Goal: Communication & Community: Ask a question

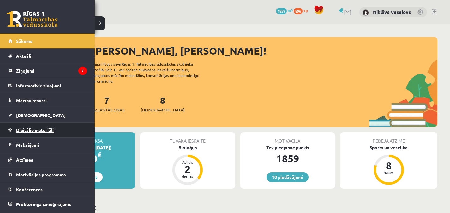
click at [30, 129] on span "Digitālie materiāli" at bounding box center [35, 130] width 38 height 6
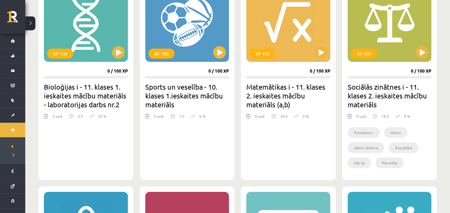
scroll to position [414, 0]
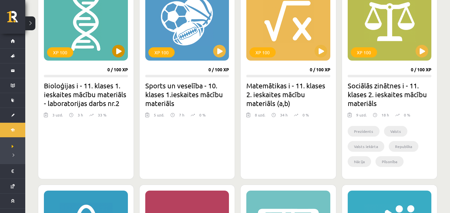
click at [126, 50] on div "XP 100" at bounding box center [86, 21] width 84 height 79
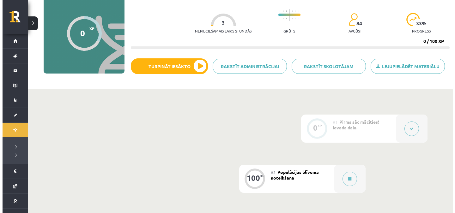
scroll to position [56, 0]
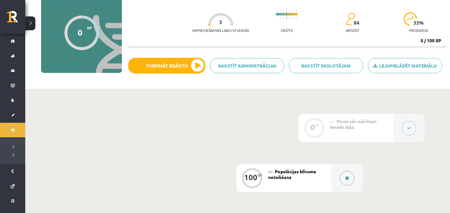
click at [350, 175] on button at bounding box center [347, 178] width 15 height 15
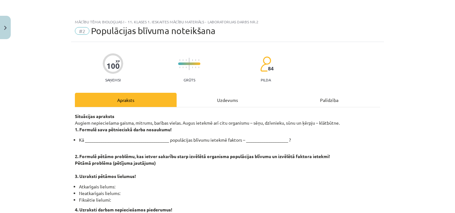
click at [229, 105] on div "Uzdevums" at bounding box center [228, 100] width 102 height 14
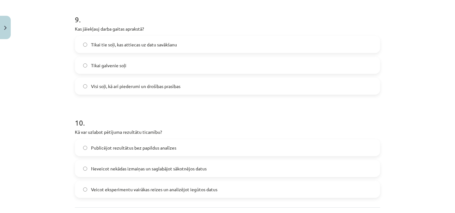
scroll to position [1007, 0]
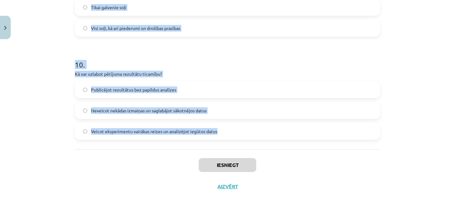
drag, startPoint x: 72, startPoint y: 25, endPoint x: 216, endPoint y: 140, distance: 185.0
copy form "Kas jādara pēc datu savākšanas pētījumā? Nekavējoties iesniedz pētījuma rezultā…"
click at [357, 93] on label "Publicējot rezultātus bez papildus analīzes" at bounding box center [228, 90] width 304 height 16
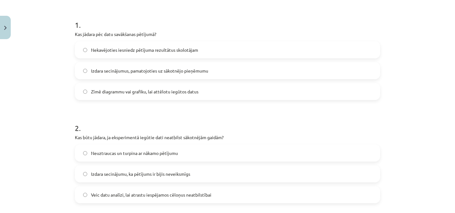
scroll to position [96, 0]
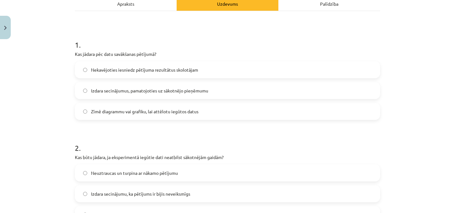
click at [233, 89] on label "Izdara secinājumus, pamatojoties uz sākotnējo pieņēmumu" at bounding box center [228, 91] width 304 height 16
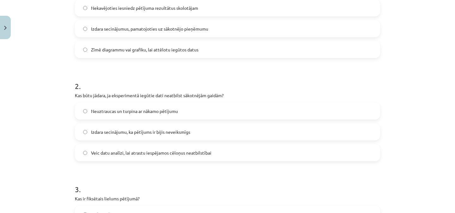
scroll to position [167, 0]
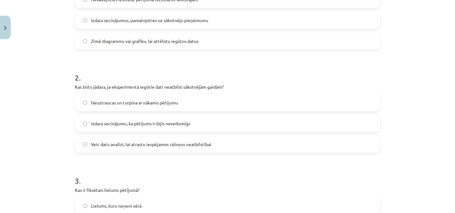
click at [315, 148] on label "Veic datu analīzi, lai atrastu iespējamos cēloņus neatbilstībai" at bounding box center [228, 145] width 304 height 16
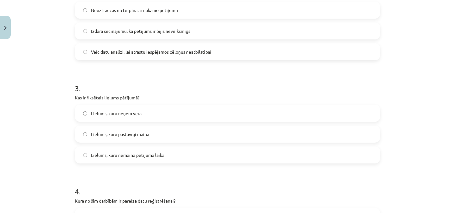
scroll to position [268, 0]
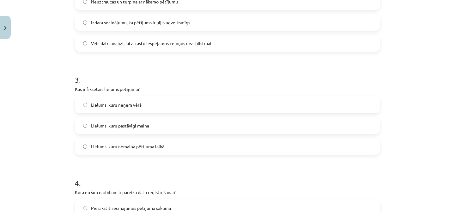
click at [147, 141] on label "Lielums, kuru nemaina pētījuma laikā" at bounding box center [228, 147] width 304 height 16
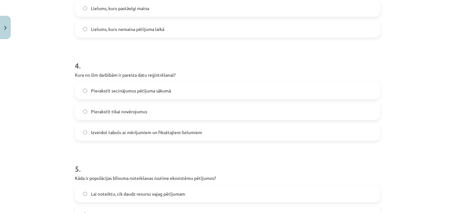
scroll to position [395, 0]
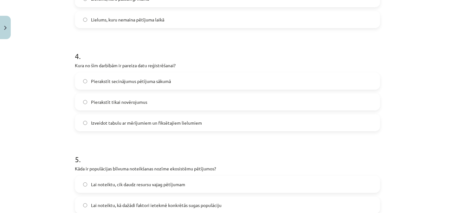
click at [121, 123] on span "Izveidot tabulu ar mērījumiem un fiksētajiem lielumiem" at bounding box center [146, 123] width 111 height 7
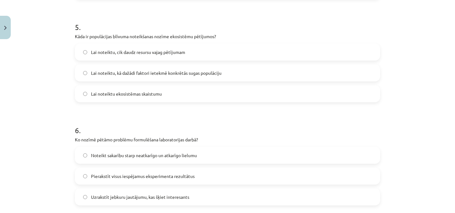
scroll to position [524, 0]
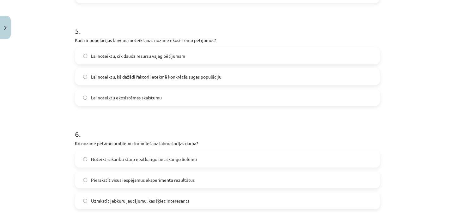
click at [111, 72] on label "Lai noteiktu, kā dažādi faktori ietekmē konkrētās sugas populāciju" at bounding box center [228, 77] width 304 height 16
click at [153, 150] on div "6 . Ko nozīmē pētāmo problēmu formulēšana laboratorijas darbā? Noteikt sakarību…" at bounding box center [227, 164] width 305 height 91
click at [160, 155] on label "Noteikt sakarību starp neatkarīgo un atkarīgo lielumu" at bounding box center [228, 159] width 304 height 16
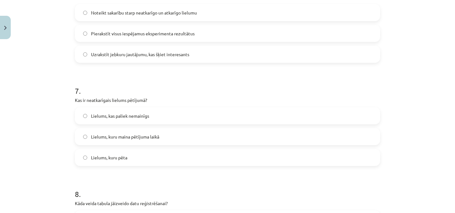
scroll to position [673, 0]
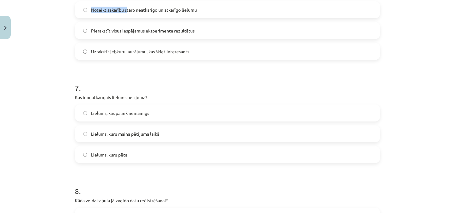
drag, startPoint x: 125, startPoint y: 2, endPoint x: 125, endPoint y: -27, distance: 29.4
click at [125, 0] on html "0 Dāvanas 1859 mP 896 xp Niklāvs Veselovs Sākums Aktuāli Kā mācīties eSKOLĀ Kon…" at bounding box center [227, 50] width 455 height 213
click at [129, 129] on label "Lielums, kuru maina pētījuma laikā" at bounding box center [228, 134] width 304 height 16
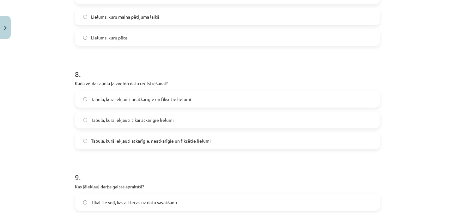
scroll to position [789, 0]
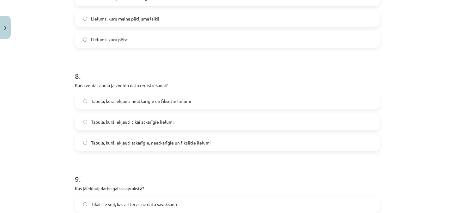
click at [129, 148] on label "Tabula, kurā iekļauti atkarīgie, neatkarīgie un fiksētie lielumi" at bounding box center [228, 143] width 304 height 16
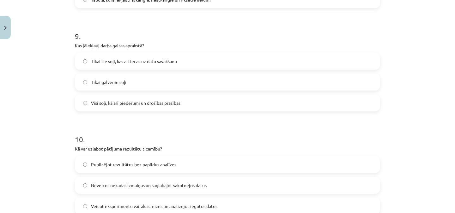
scroll to position [931, 0]
click at [139, 104] on span "Visi soļi, kā arī piederumi un drošības prasības" at bounding box center [135, 104] width 89 height 7
click at [149, 201] on label "Veicot eksperimentu vairākas reizes un analizējot iegūtos datus" at bounding box center [228, 207] width 304 height 16
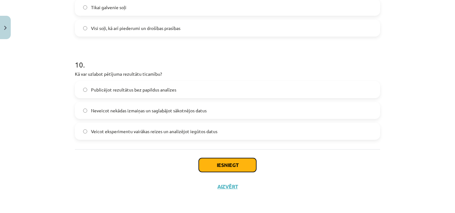
click at [240, 162] on button "Iesniegt" at bounding box center [228, 165] width 58 height 14
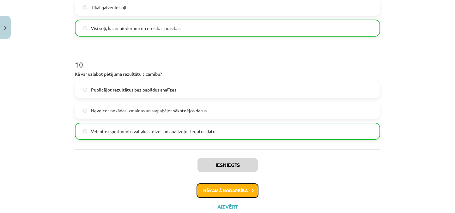
click at [241, 189] on button "Nākamā nodarbība" at bounding box center [228, 191] width 62 height 15
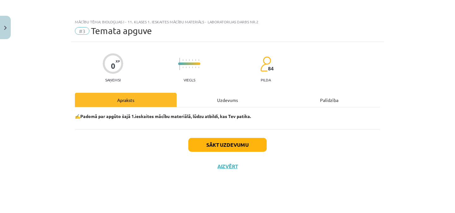
scroll to position [0, 0]
click at [212, 98] on div "Uzdevums" at bounding box center [228, 100] width 102 height 14
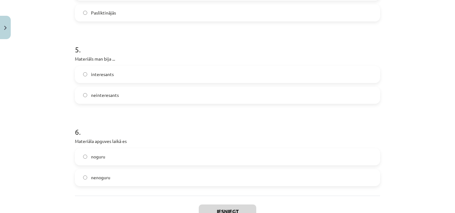
scroll to position [575, 0]
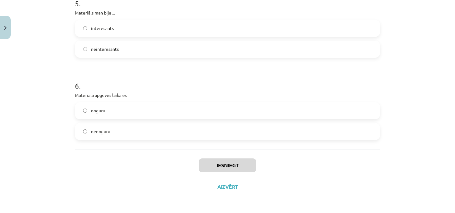
click at [326, 106] on label "noguru" at bounding box center [228, 111] width 304 height 16
click at [278, 25] on label "interesants" at bounding box center [228, 29] width 304 height 16
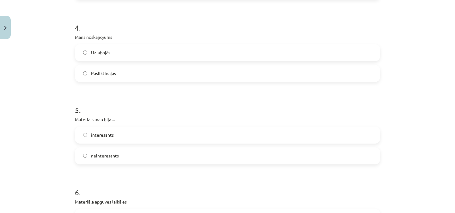
scroll to position [440, 0]
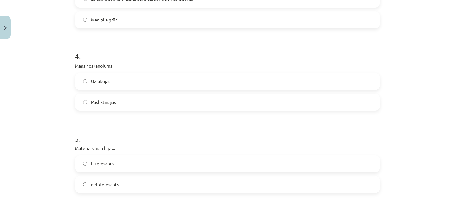
click at [325, 88] on label "Uzlabojās" at bounding box center [228, 82] width 304 height 16
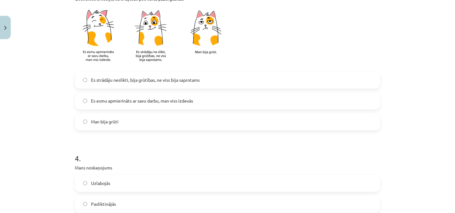
scroll to position [332, 0]
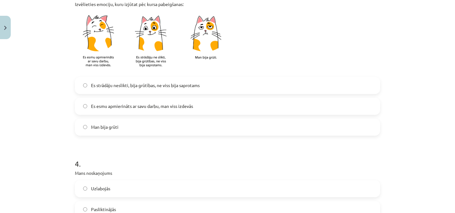
click at [270, 105] on label "Es esmu apmierināts ar savu darbu, man viss izdevās" at bounding box center [228, 107] width 304 height 16
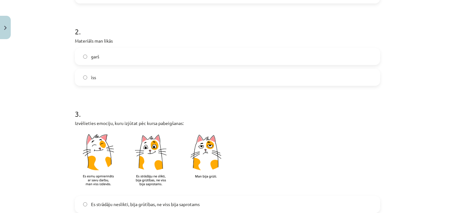
scroll to position [210, 0]
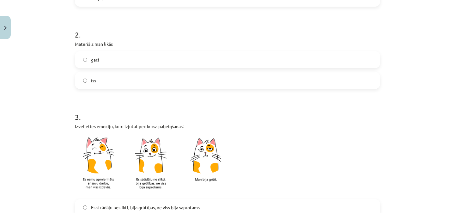
click at [300, 57] on label "garš" at bounding box center [228, 60] width 304 height 16
click at [307, 80] on label "īss" at bounding box center [228, 81] width 304 height 16
click at [308, 73] on label "īss" at bounding box center [228, 81] width 304 height 16
click at [310, 66] on label "garš" at bounding box center [228, 60] width 304 height 16
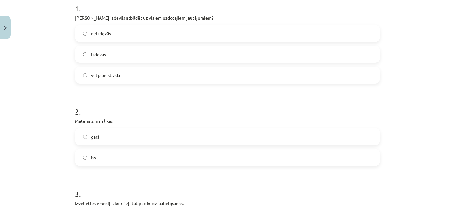
scroll to position [125, 0]
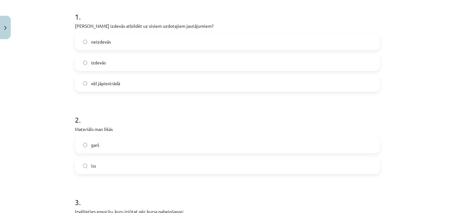
click at [288, 60] on label "izdevās" at bounding box center [228, 63] width 304 height 16
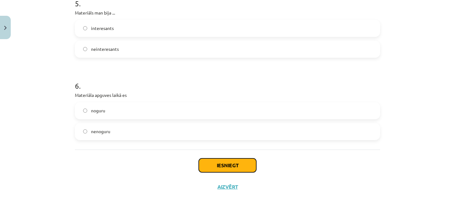
click at [230, 165] on button "Iesniegt" at bounding box center [228, 166] width 58 height 14
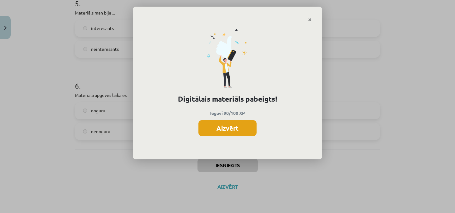
click at [232, 134] on button "Aizvērt" at bounding box center [227, 128] width 58 height 16
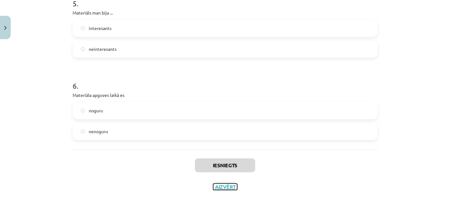
click at [217, 189] on button "Aizvērt" at bounding box center [225, 187] width 24 height 6
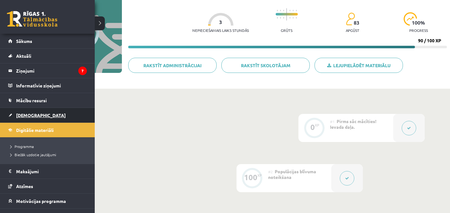
click at [32, 117] on span "[DEMOGRAPHIC_DATA]" at bounding box center [41, 116] width 50 height 6
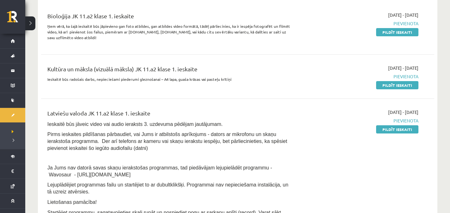
scroll to position [143, 0]
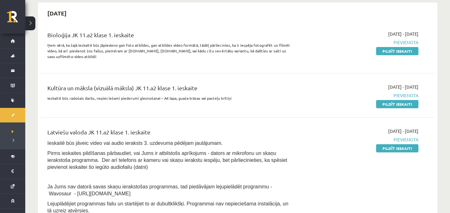
drag, startPoint x: 405, startPoint y: 51, endPoint x: 259, endPoint y: 34, distance: 147.4
click at [405, 51] on link "Pildīt ieskaiti" at bounding box center [397, 51] width 42 height 8
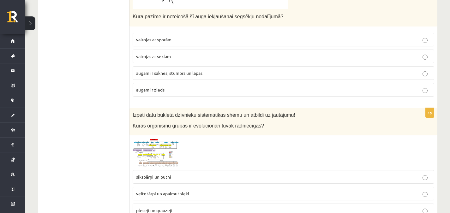
scroll to position [627, 0]
click at [167, 143] on img at bounding box center [156, 153] width 47 height 28
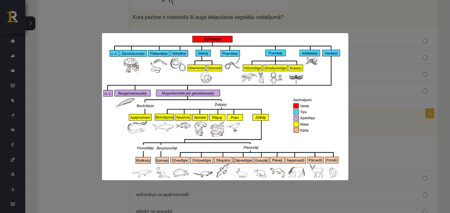
click at [365, 127] on div at bounding box center [225, 106] width 450 height 213
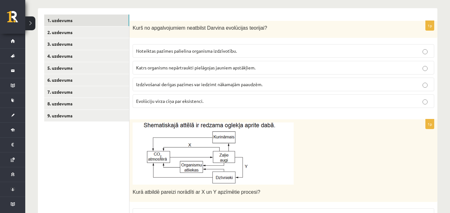
scroll to position [113, 0]
click at [90, 36] on link "2. uzdevums" at bounding box center [86, 33] width 85 height 12
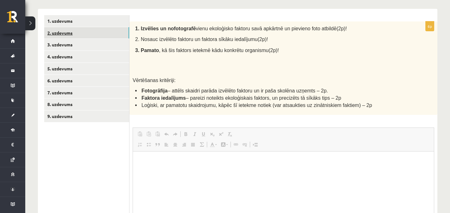
scroll to position [0, 0]
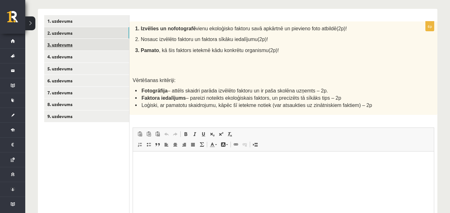
click at [89, 43] on link "3. uzdevums" at bounding box center [86, 45] width 85 height 12
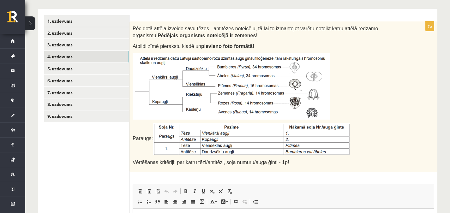
click at [91, 54] on link "4. uzdevums" at bounding box center [86, 57] width 85 height 12
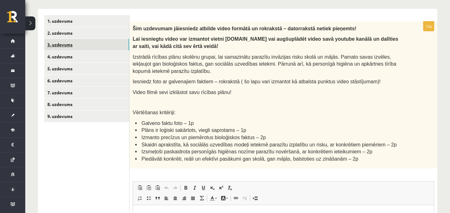
click at [92, 50] on link "3. uzdevums" at bounding box center [86, 45] width 85 height 12
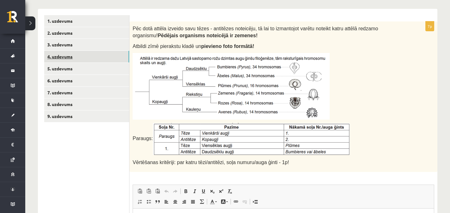
click at [93, 54] on link "4. uzdevums" at bounding box center [86, 57] width 85 height 12
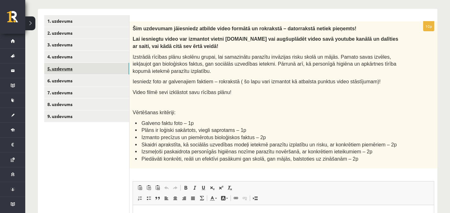
click at [93, 65] on link "5. uzdevums" at bounding box center [86, 69] width 85 height 12
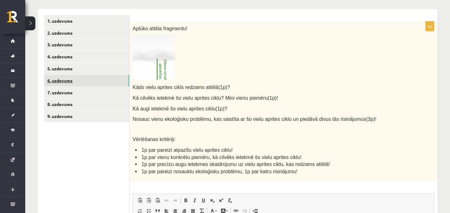
click at [94, 83] on link "6. uzdevums" at bounding box center [86, 81] width 85 height 12
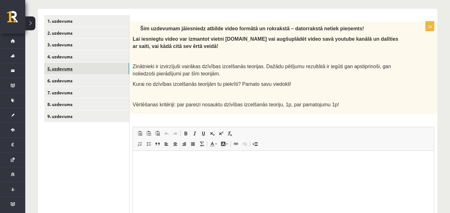
click at [98, 72] on link "5. uzdevums" at bounding box center [86, 69] width 85 height 12
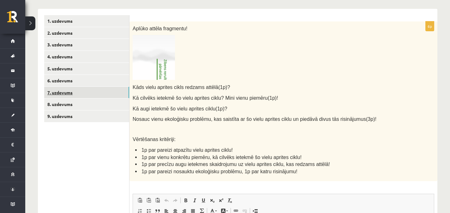
click at [96, 90] on link "7. uzdevums" at bounding box center [86, 93] width 85 height 12
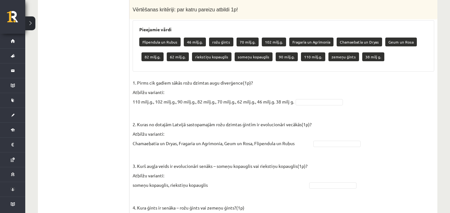
scroll to position [354, 0]
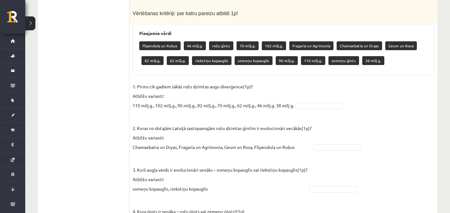
click at [142, 34] on h3 "Pieejamie vārdi" at bounding box center [283, 33] width 289 height 5
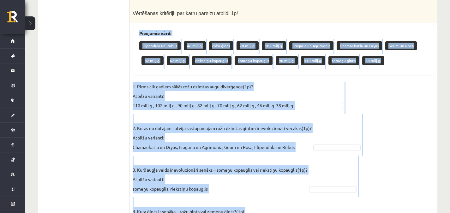
scroll to position [402, 0]
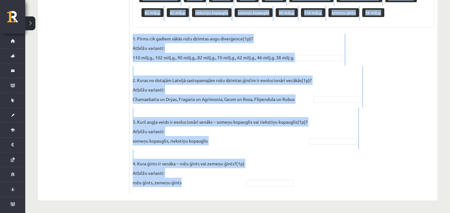
drag, startPoint x: 137, startPoint y: 32, endPoint x: 234, endPoint y: 227, distance: 217.1
copy div "Pieejamie vārdi Flipendula un Rubus 46 milj.g. rožu ģints 70 milj.g. 102 milj.g…"
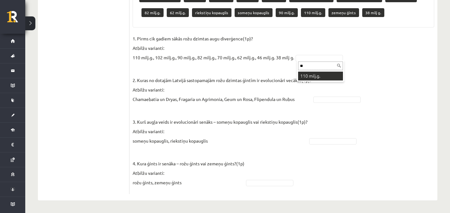
type input "**"
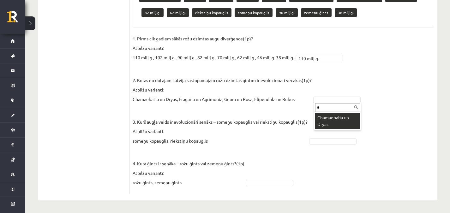
type input "*"
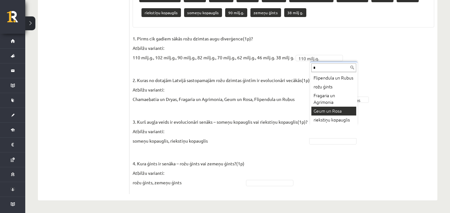
scroll to position [1, 0]
type input "*"
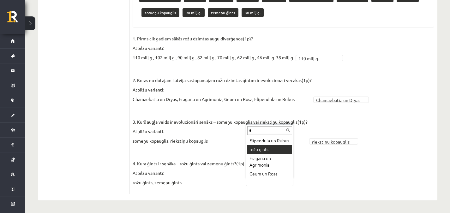
type input "*"
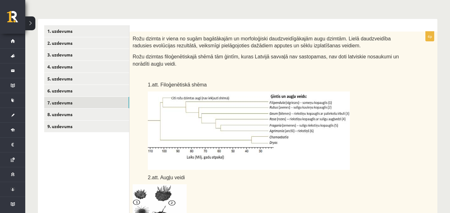
scroll to position [100, 0]
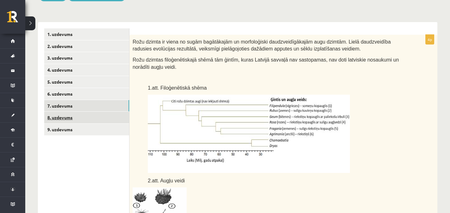
click at [49, 118] on link "8. uzdevums" at bounding box center [86, 118] width 85 height 12
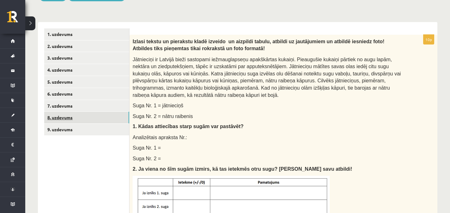
scroll to position [0, 0]
click at [71, 131] on link "9. uzdevums" at bounding box center [86, 130] width 85 height 12
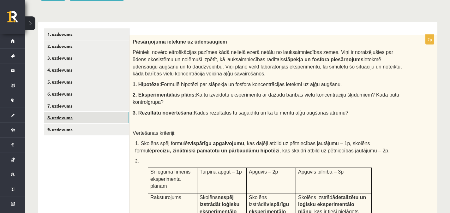
click at [94, 119] on link "8. uzdevums" at bounding box center [86, 118] width 85 height 12
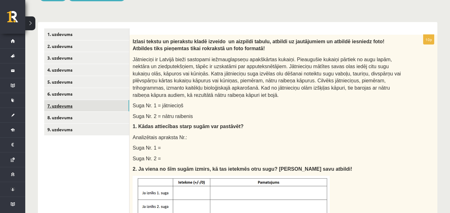
click at [99, 109] on link "7. uzdevums" at bounding box center [86, 106] width 85 height 12
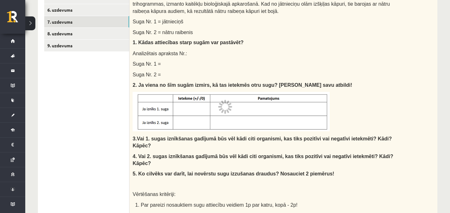
scroll to position [100, 0]
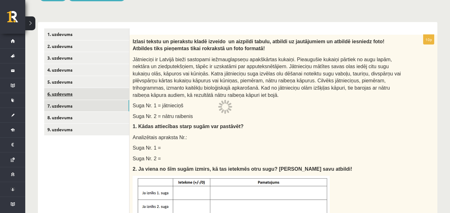
click at [75, 91] on link "6. uzdevums" at bounding box center [86, 94] width 85 height 12
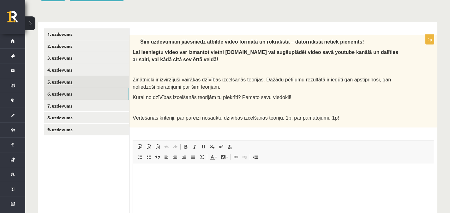
scroll to position [0, 0]
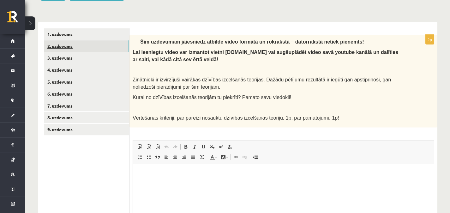
click at [81, 46] on link "2. uzdevums" at bounding box center [86, 46] width 85 height 12
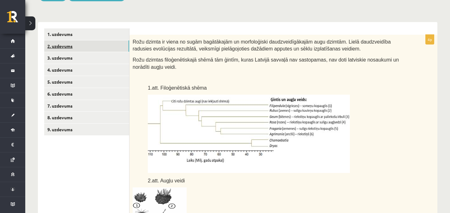
click at [81, 46] on link "2. uzdevums" at bounding box center [86, 46] width 85 height 12
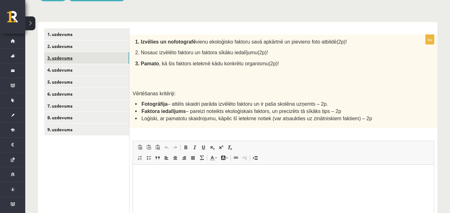
click at [72, 60] on link "3. uzdevums" at bounding box center [86, 58] width 85 height 12
click at [102, 61] on link "3. uzdevums" at bounding box center [86, 58] width 85 height 12
click at [100, 60] on link "3. uzdevums" at bounding box center [86, 58] width 85 height 12
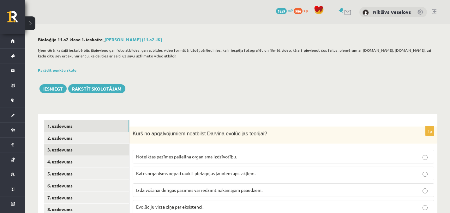
click at [94, 144] on link "3. uzdevums" at bounding box center [86, 150] width 85 height 12
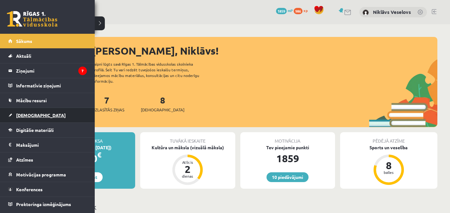
click at [13, 118] on link "[DEMOGRAPHIC_DATA]" at bounding box center [47, 115] width 79 height 15
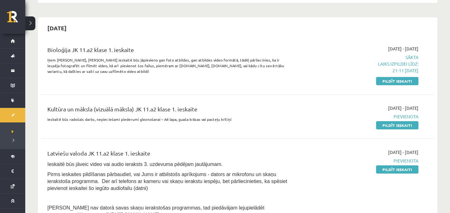
scroll to position [140, 0]
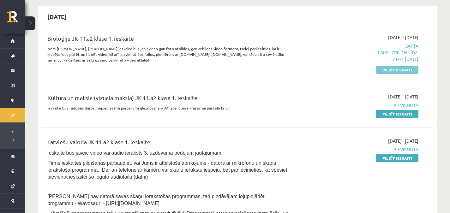
click at [398, 72] on link "Pildīt ieskaiti" at bounding box center [397, 70] width 42 height 8
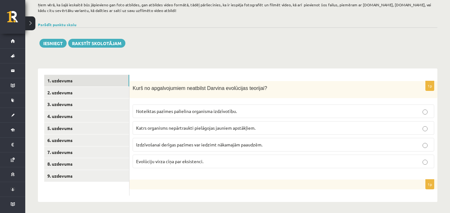
scroll to position [47, 0]
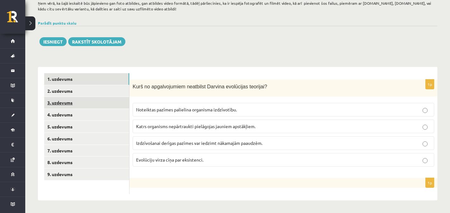
click at [88, 102] on link "3. uzdevums" at bounding box center [86, 103] width 85 height 12
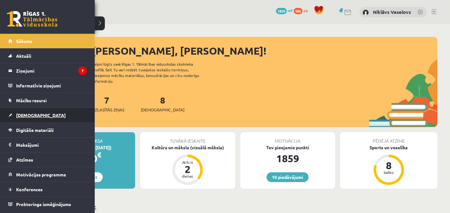
click at [24, 119] on link "[DEMOGRAPHIC_DATA]" at bounding box center [47, 115] width 79 height 15
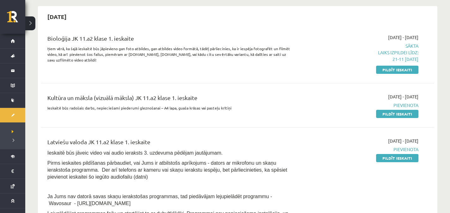
scroll to position [136, 0]
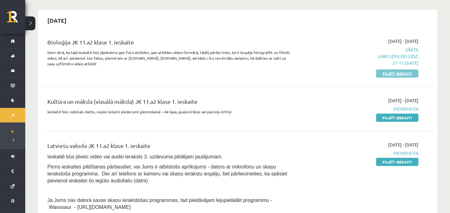
click at [406, 70] on link "Pildīt ieskaiti" at bounding box center [397, 74] width 42 height 8
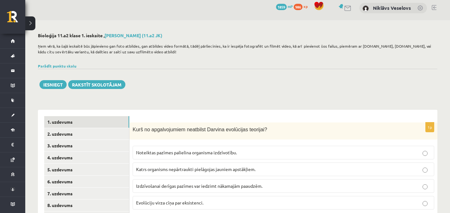
scroll to position [47, 0]
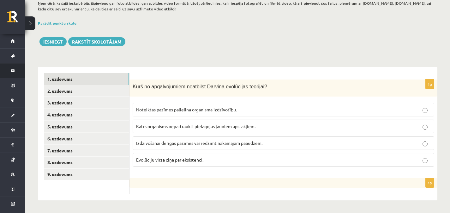
click at [11, 73] on link "Ziņojumi 7" at bounding box center [12, 71] width 25 height 15
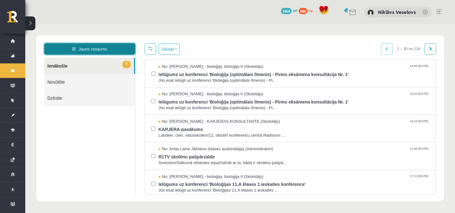
click at [107, 45] on link "Jauns ziņojums" at bounding box center [89, 48] width 91 height 11
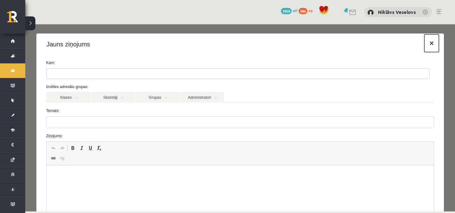
click at [424, 42] on button "×" at bounding box center [431, 43] width 15 height 18
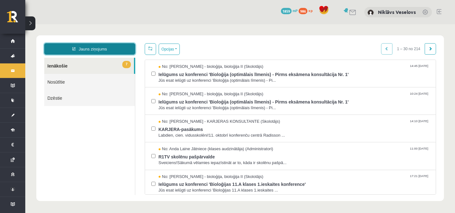
click at [107, 50] on link "Jauns ziņojums" at bounding box center [89, 48] width 91 height 11
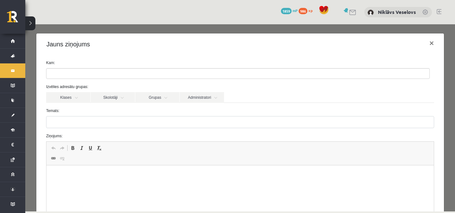
click at [105, 73] on ul at bounding box center [237, 74] width 383 height 10
click at [105, 99] on link "Skolotāji" at bounding box center [113, 97] width 44 height 11
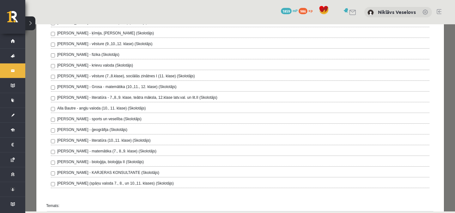
scroll to position [123, 0]
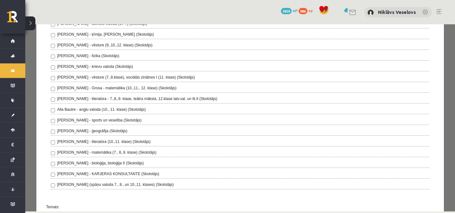
click at [253, 162] on div "[PERSON_NAME] - bioloģija, bioloģija II (Skolotājs)" at bounding box center [240, 165] width 379 height 8
click at [253, 163] on div "[PERSON_NAME] - bioloģija, bioloģija II (Skolotājs)" at bounding box center [240, 165] width 379 height 8
click at [60, 164] on label "[PERSON_NAME] - bioloģija, bioloģija II (Skolotājs)" at bounding box center [100, 164] width 87 height 6
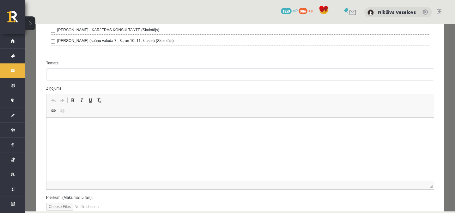
scroll to position [267, 0]
click at [287, 69] on div "Temats:" at bounding box center [240, 71] width 398 height 20
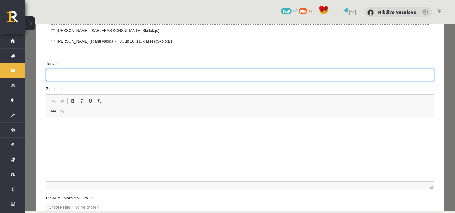
click at [288, 73] on input "Temats:" at bounding box center [240, 75] width 388 height 12
type input "**********"
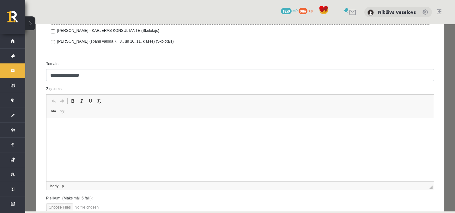
click at [207, 126] on p "Rich Text Editor, wiswyg-editor-47433818355320-1760462134-932" at bounding box center [240, 128] width 375 height 7
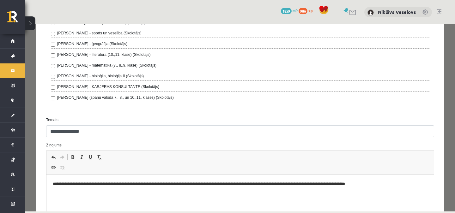
scroll to position [312, 0]
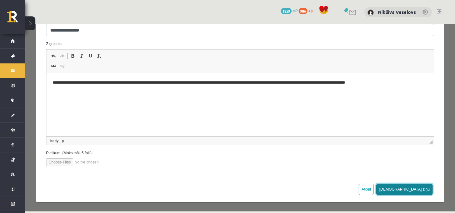
click at [420, 189] on button "[DEMOGRAPHIC_DATA] ziņu" at bounding box center [404, 189] width 56 height 11
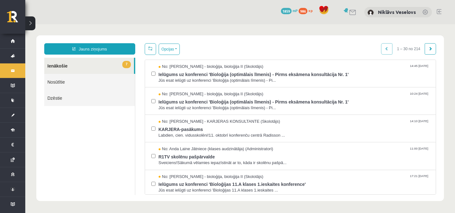
scroll to position [0, 0]
